Goal: Task Accomplishment & Management: Manage account settings

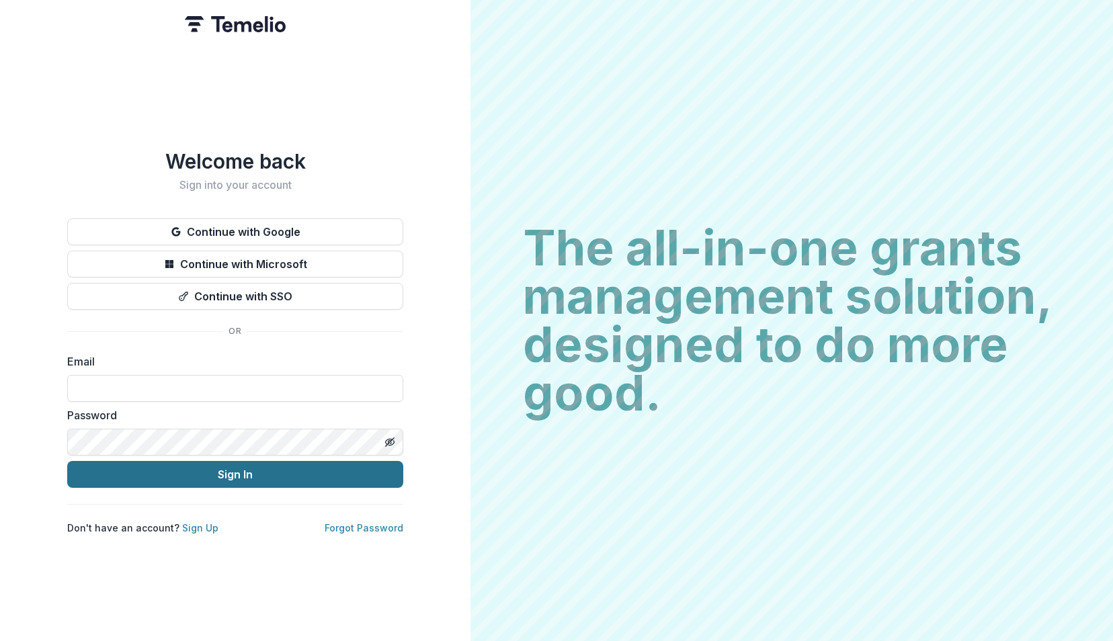
type input "**********"
click at [242, 470] on button "Sign In" at bounding box center [235, 474] width 336 height 27
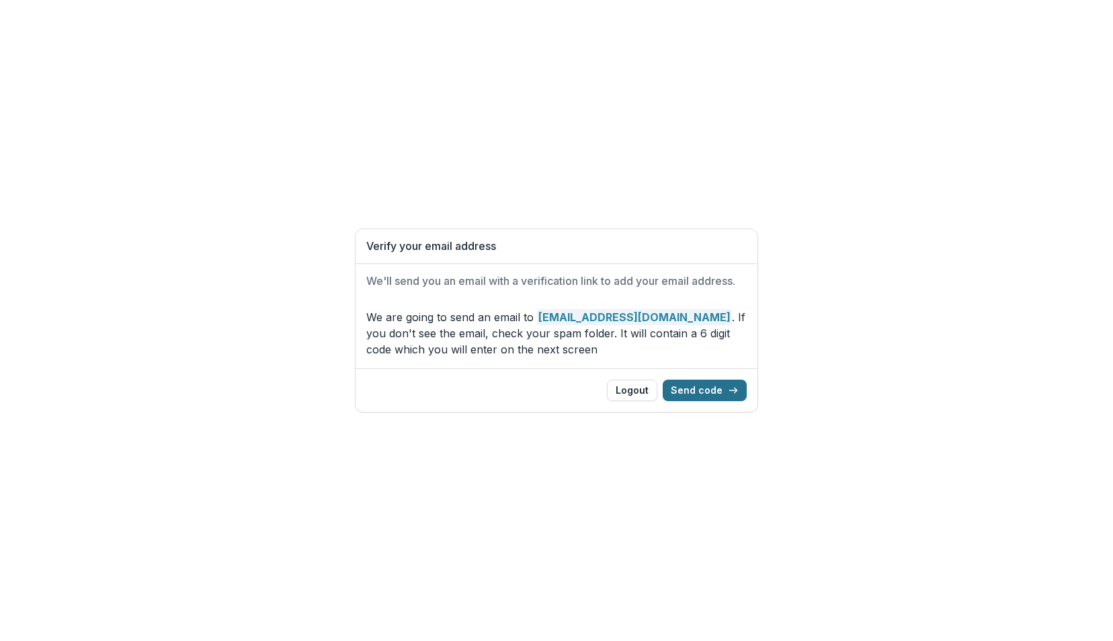
click at [704, 388] on button "Send code" at bounding box center [704, 390] width 84 height 21
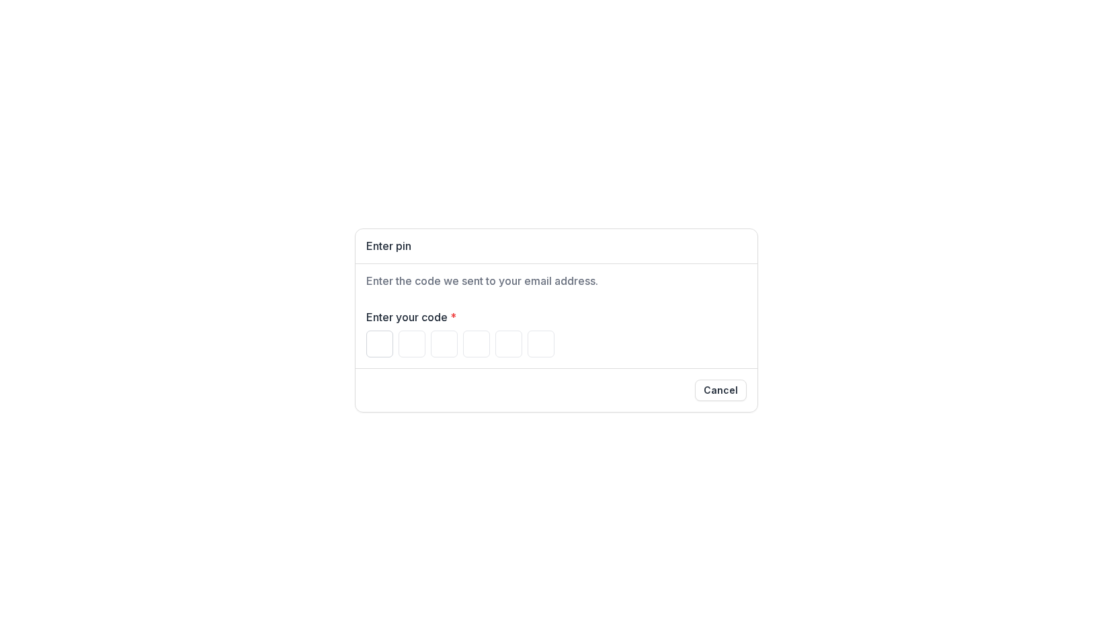
click at [377, 345] on input "Please enter your pin code" at bounding box center [379, 344] width 27 height 27
type input "*"
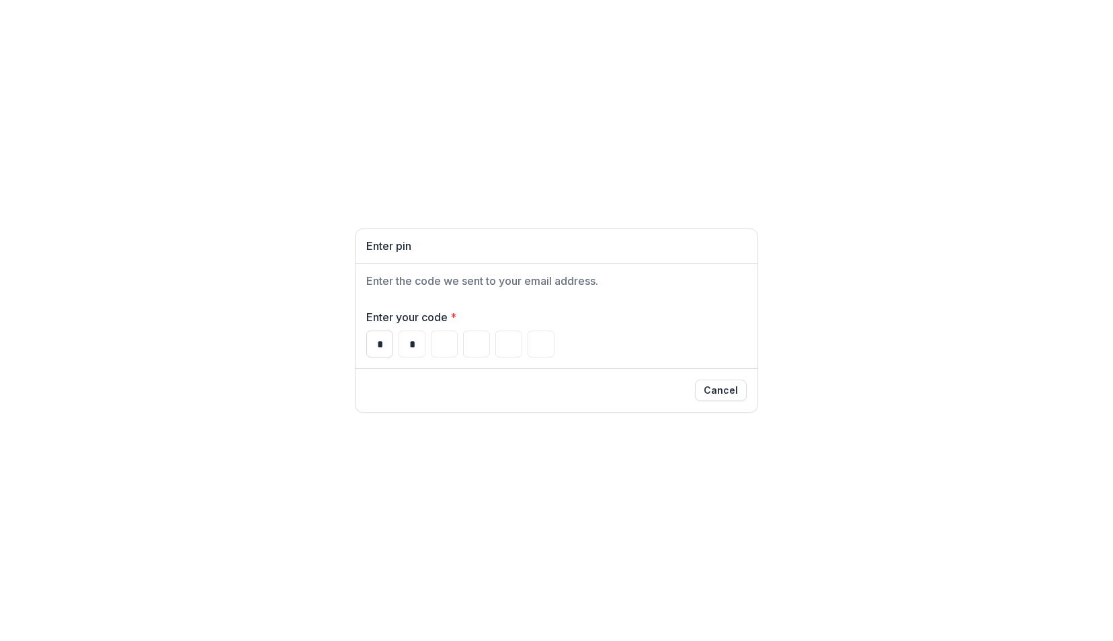
type input "*"
